Goal: Navigation & Orientation: Find specific page/section

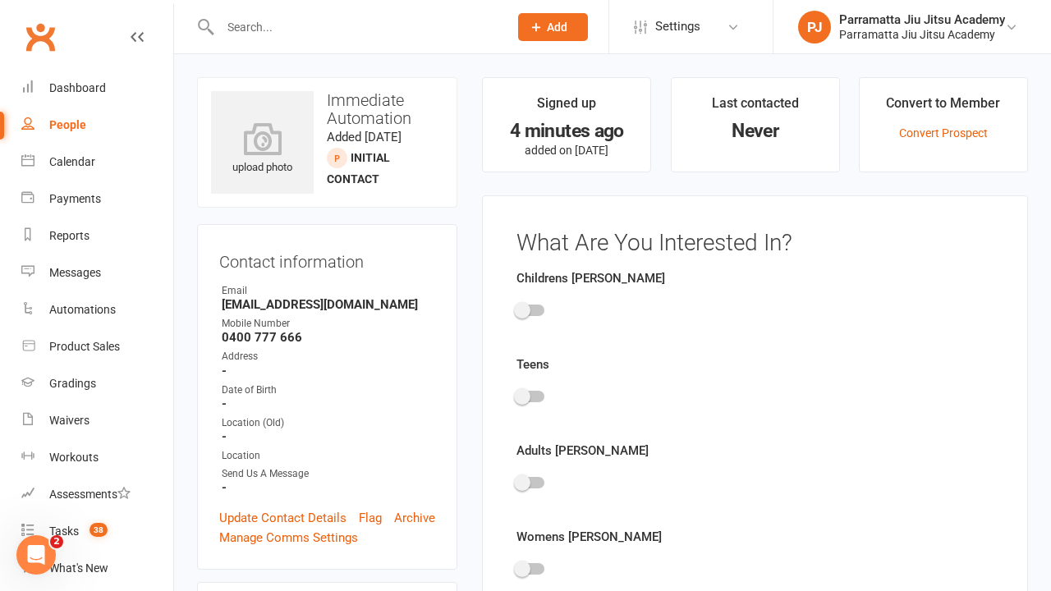
scroll to position [113, 0]
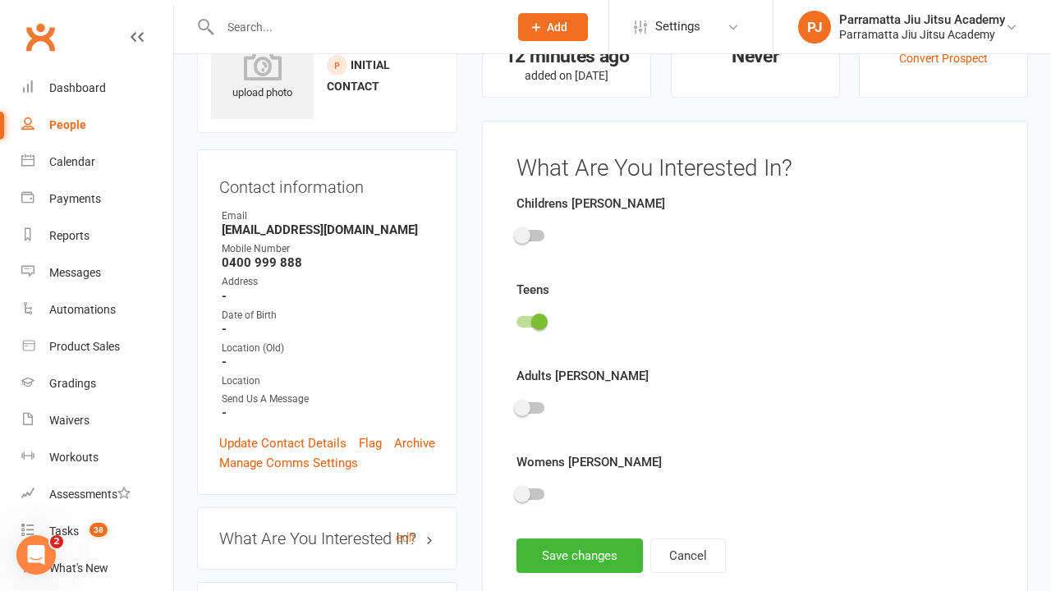
scroll to position [113, 0]
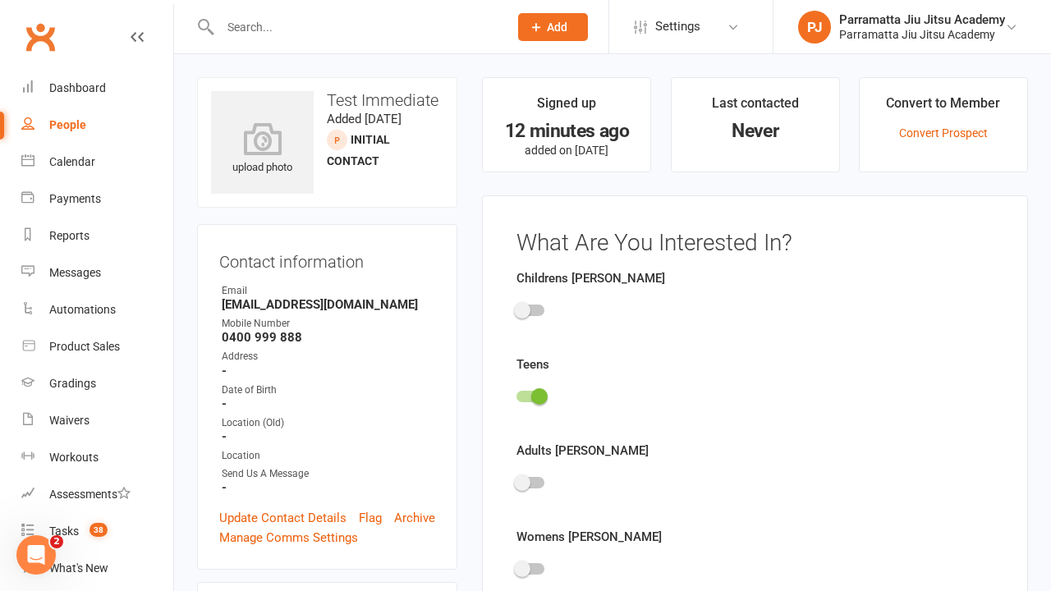
scroll to position [113, 0]
